Goal: Find specific page/section

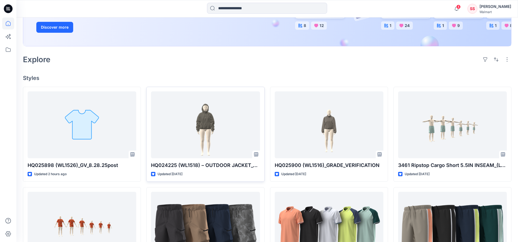
scroll to position [102, 0]
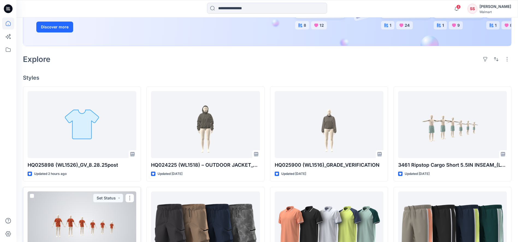
click at [114, 221] on div at bounding box center [82, 225] width 109 height 67
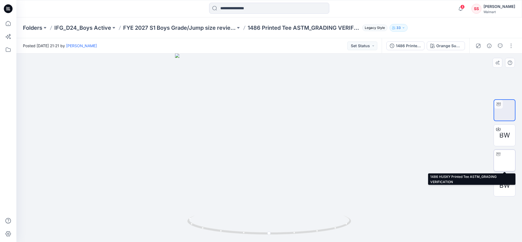
click at [504, 160] on img at bounding box center [504, 160] width 0 height 0
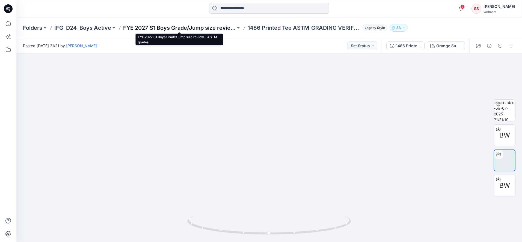
click at [157, 26] on p "FYE 2027 S1 Boys Grade/Jump size review - ASTM grades" at bounding box center [179, 28] width 112 height 8
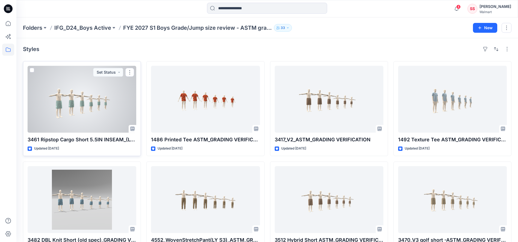
click at [99, 105] on div at bounding box center [82, 99] width 109 height 67
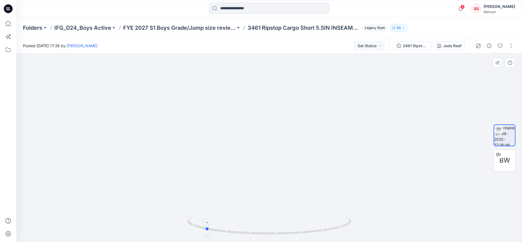
drag, startPoint x: 337, startPoint y: 227, endPoint x: 273, endPoint y: 232, distance: 64.3
click at [273, 232] on icon at bounding box center [269, 226] width 165 height 20
drag, startPoint x: 328, startPoint y: 232, endPoint x: 187, endPoint y: 175, distance: 152.2
click at [187, 175] on div at bounding box center [268, 147] width 505 height 189
